Goal: Information Seeking & Learning: Learn about a topic

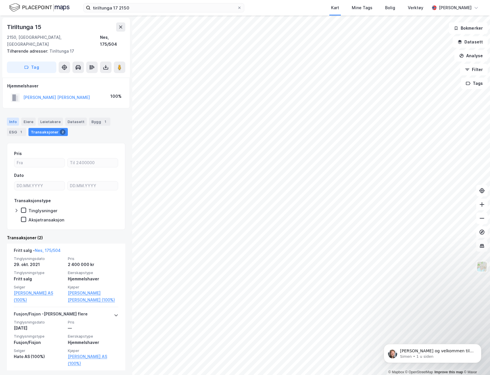
click at [12, 118] on div "Info" at bounding box center [13, 122] width 12 height 8
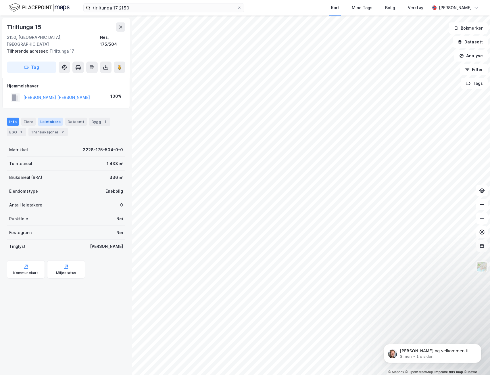
click at [49, 118] on div "Leietakere" at bounding box center [50, 122] width 25 height 8
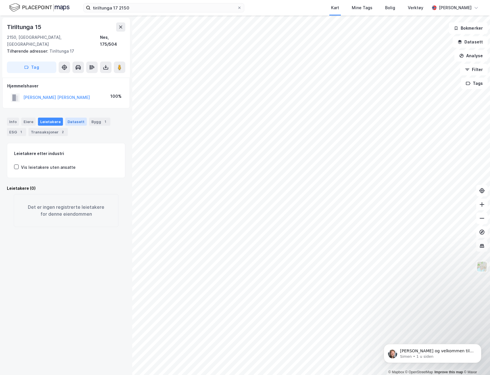
click at [73, 118] on div "Datasett" at bounding box center [76, 122] width 22 height 8
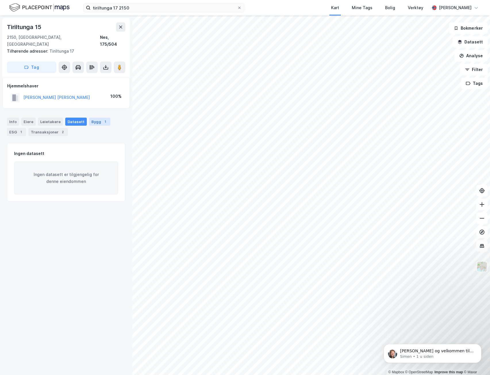
click at [90, 118] on div "Bygg 1" at bounding box center [99, 122] width 21 height 8
